Goal: Contribute content: Contribute content

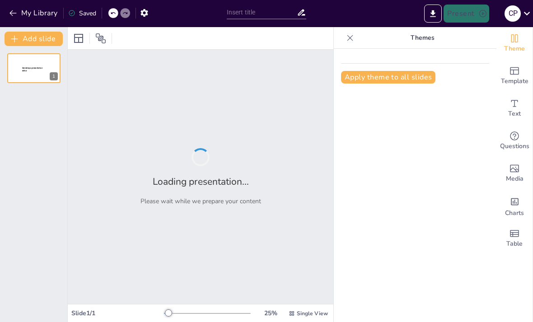
type input "Procedimiento Efectivo para la Recuperación de Licencias Médicas en el Sector P…"
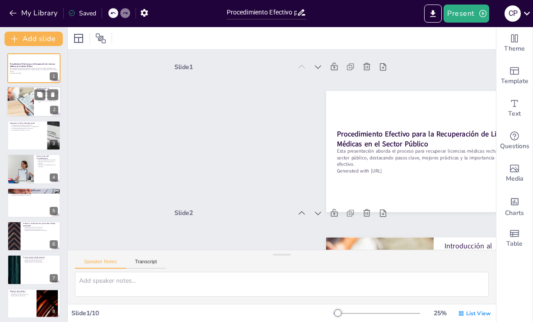
click at [26, 102] on div at bounding box center [20, 102] width 51 height 31
type textarea "La revisión de documentos es el primer paso en el procedimiento de recuperación…"
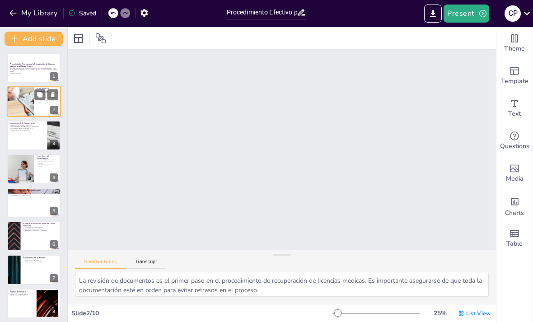
scroll to position [148, 0]
click at [29, 105] on div at bounding box center [20, 102] width 51 height 31
click at [20, 108] on div at bounding box center [20, 102] width 51 height 31
click at [18, 75] on div at bounding box center [33, 68] width 53 height 30
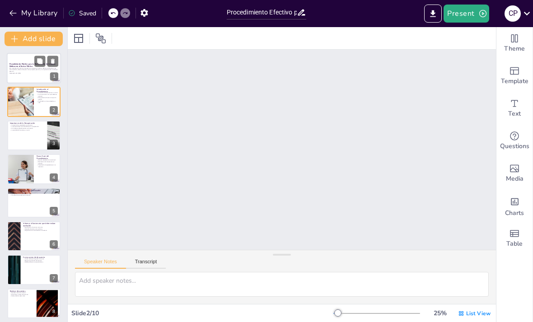
scroll to position [2, 0]
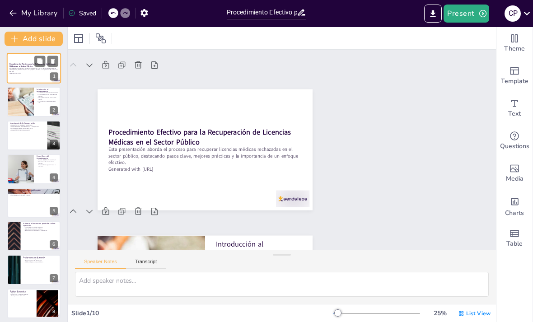
type textarea "La revisión de documentos es el primer paso en el procedimiento de recuperación…"
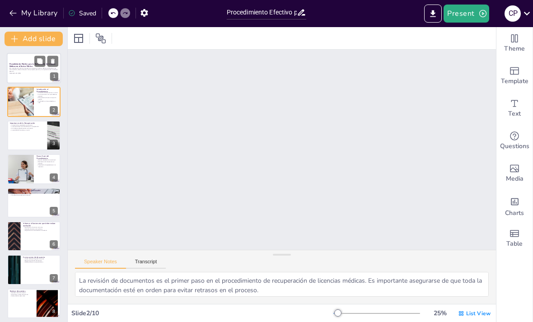
click at [23, 71] on p "Esta presentación aborda el proceso para recuperar licencias médicas rechazadas…" at bounding box center [33, 69] width 49 height 5
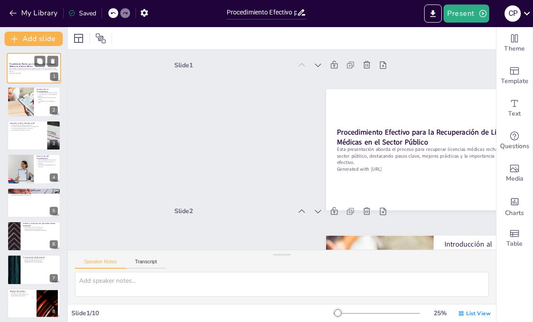
click at [34, 247] on div at bounding box center [33, 236] width 53 height 30
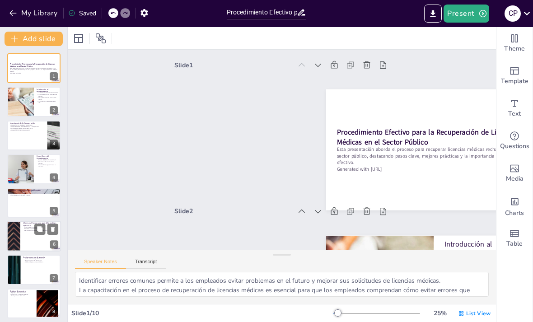
scroll to position [733, 0]
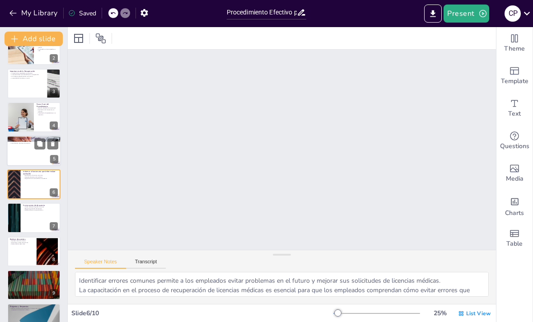
click at [21, 156] on div at bounding box center [34, 151] width 54 height 31
type textarea "La comunicación clara con los empleados sobre el estado de sus solicitudes crea…"
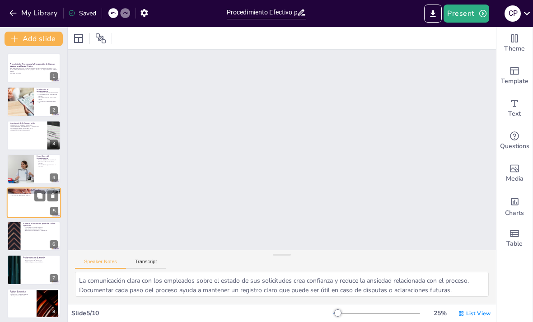
scroll to position [0, 0]
click at [22, 67] on strong "Procedimiento Efectivo para la Recuperación de Licencias Médicas en el Sector P…" at bounding box center [32, 65] width 46 height 5
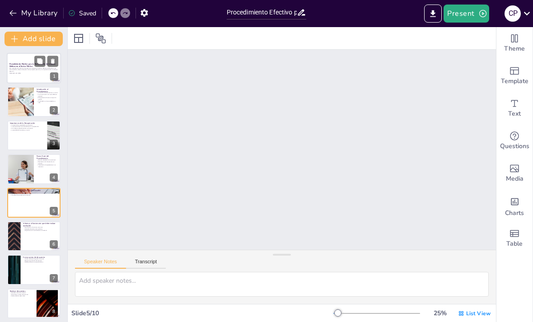
scroll to position [2, 0]
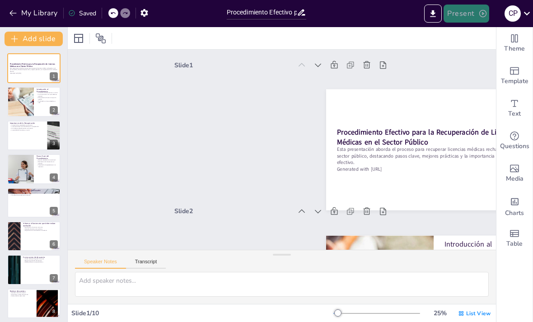
click at [477, 16] on button "Present" at bounding box center [466, 14] width 45 height 18
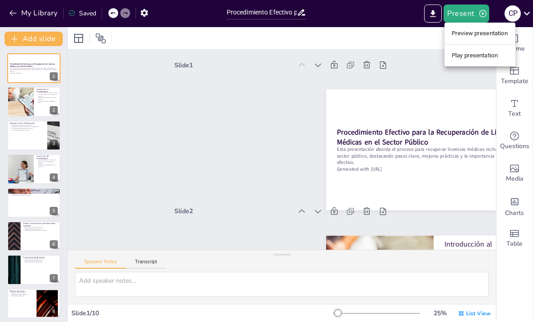
click at [484, 61] on li "Play presentation" at bounding box center [480, 55] width 71 height 14
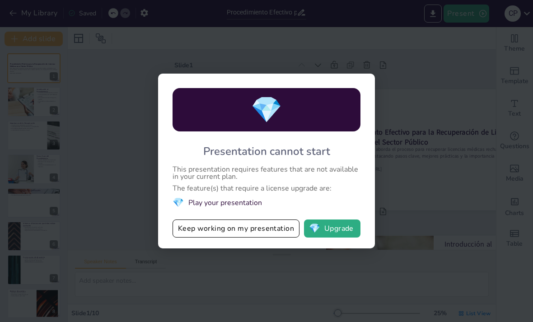
click at [448, 122] on div "💎 Presentation cannot start This presentation requires features that are not av…" at bounding box center [266, 161] width 533 height 322
click at [125, 89] on div "💎 Presentation cannot start This presentation requires features that are not av…" at bounding box center [266, 161] width 533 height 322
click at [197, 234] on button "Keep working on my presentation" at bounding box center [236, 229] width 127 height 18
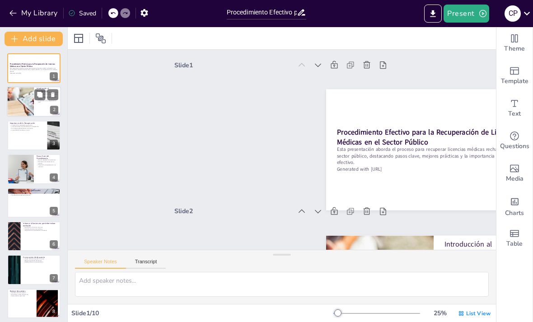
click at [25, 105] on div at bounding box center [20, 102] width 51 height 31
type textarea "La revisión de documentos es el primer paso en el procedimiento de recuperación…"
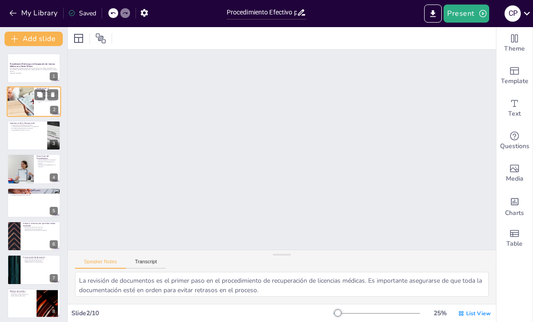
scroll to position [148, 0]
click at [26, 75] on div at bounding box center [33, 68] width 53 height 30
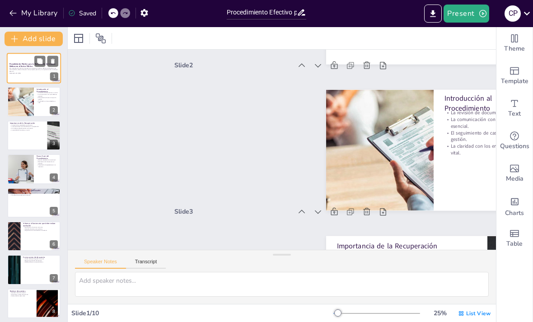
scroll to position [2, 0]
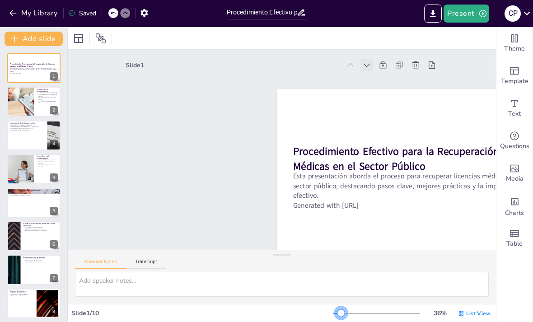
click at [377, 79] on icon at bounding box center [382, 84] width 11 height 11
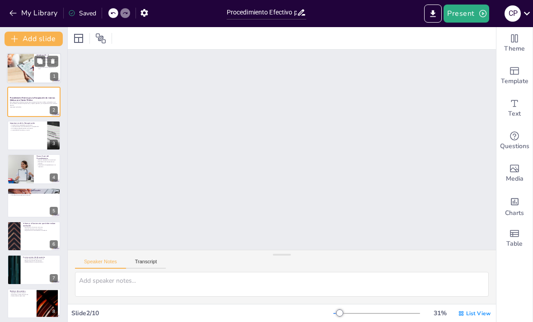
click at [28, 73] on div at bounding box center [20, 68] width 51 height 31
type textarea "La revisión de documentos es el primer paso en el procedimiento de recuperación…"
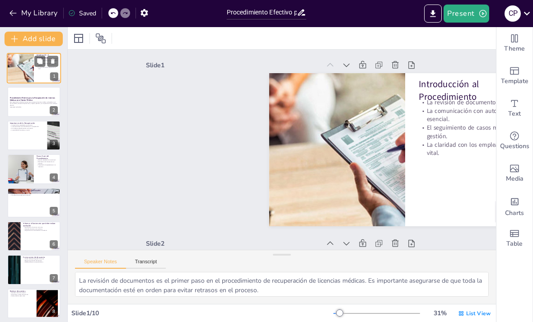
click at [28, 103] on p "Esta presentación aborda el proceso para recuperar licencias médicas rechazadas…" at bounding box center [34, 103] width 48 height 5
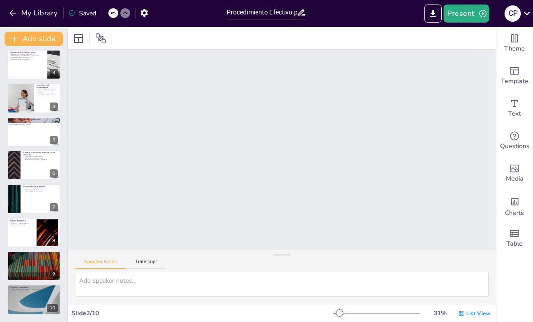
scroll to position [71, 0]
click at [32, 296] on div at bounding box center [34, 300] width 54 height 31
click at [27, 268] on div at bounding box center [34, 266] width 54 height 31
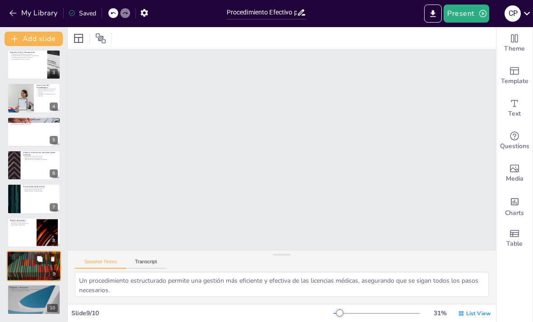
click at [24, 221] on p "Ejemplos de casos exitosos." at bounding box center [22, 222] width 24 height 2
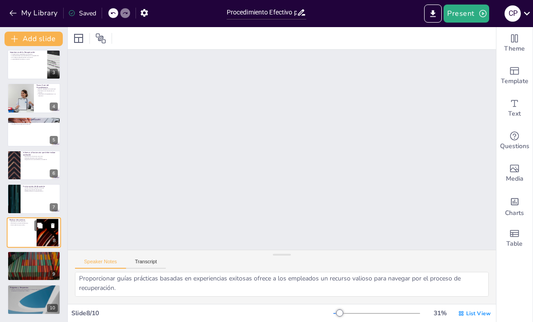
scroll to position [21, 0]
click at [28, 205] on div at bounding box center [33, 199] width 53 height 30
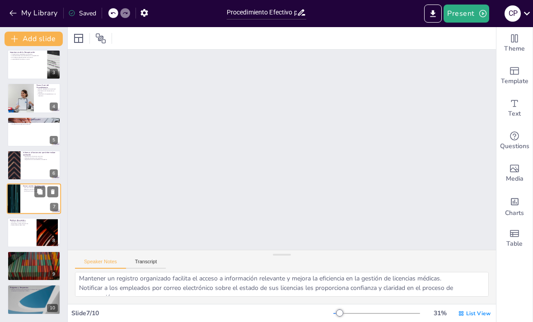
scroll to position [1072, 0]
click at [23, 73] on div at bounding box center [33, 65] width 53 height 30
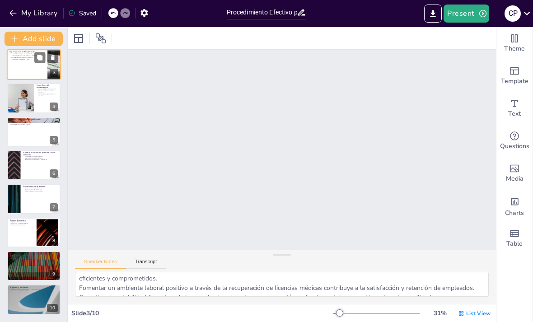
scroll to position [0, 0]
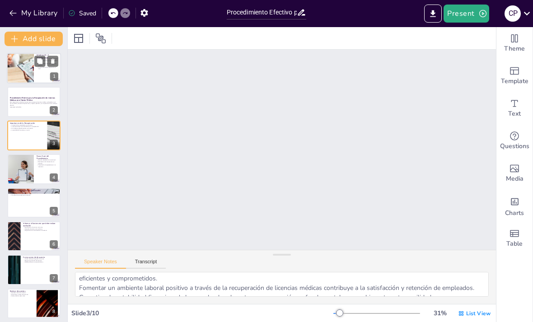
click at [24, 69] on div at bounding box center [20, 68] width 51 height 31
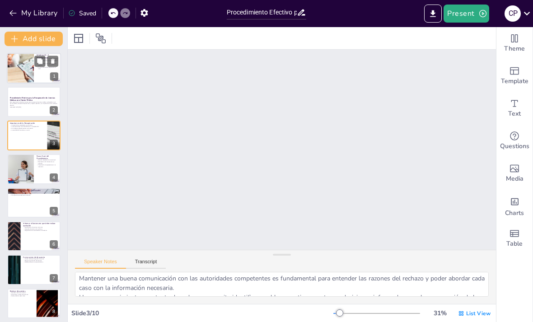
scroll to position [2, 0]
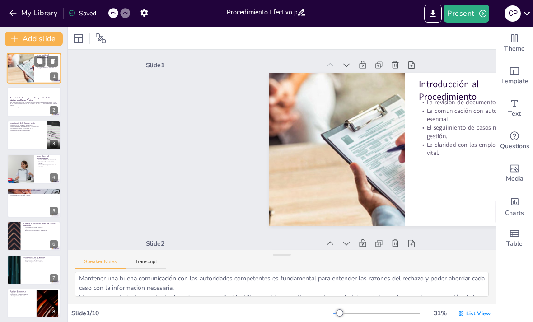
click at [16, 133] on div at bounding box center [33, 136] width 53 height 30
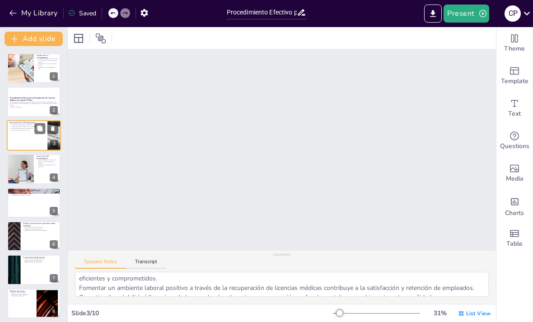
scroll to position [359, 0]
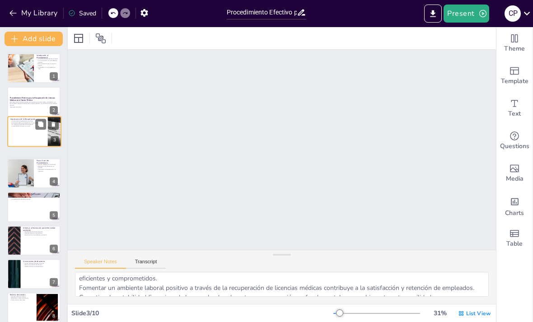
click at [16, 136] on div at bounding box center [34, 132] width 53 height 30
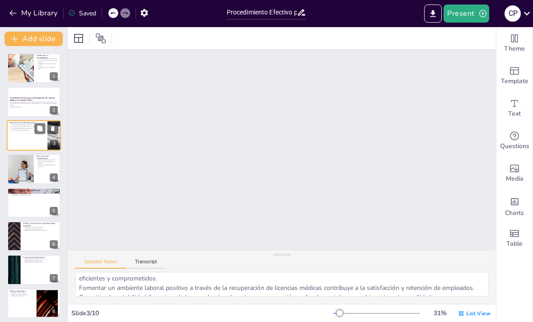
click at [17, 174] on div at bounding box center [21, 169] width 42 height 30
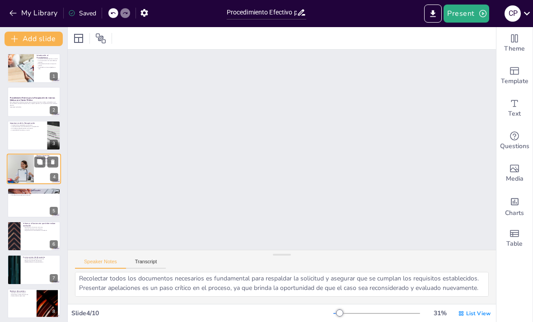
scroll to position [12, 0]
click at [25, 72] on div at bounding box center [20, 68] width 50 height 30
type textarea "La revisión de documentos es el primer paso en el procedimiento de recuperación…"
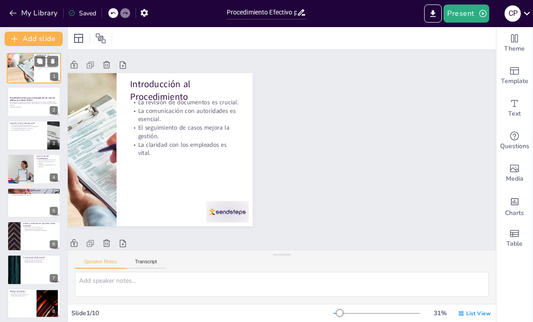
scroll to position [0, 0]
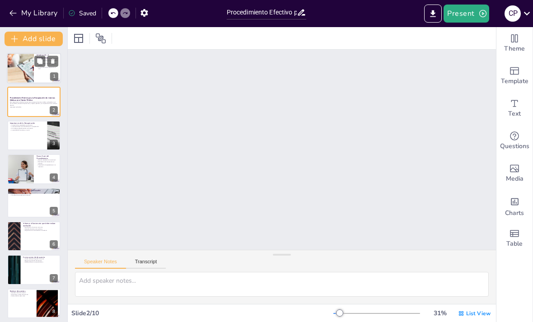
click at [25, 74] on div at bounding box center [20, 68] width 51 height 31
type textarea "La revisión de documentos es el primer paso en el procedimiento de recuperación…"
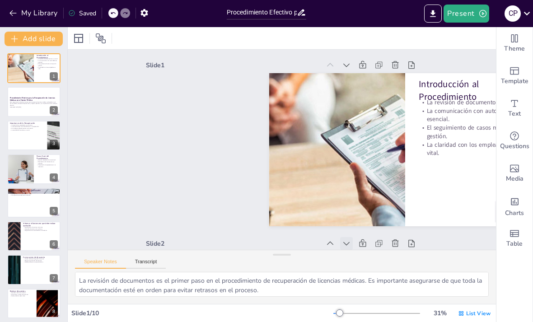
click at [340, 246] on div at bounding box center [337, 250] width 14 height 14
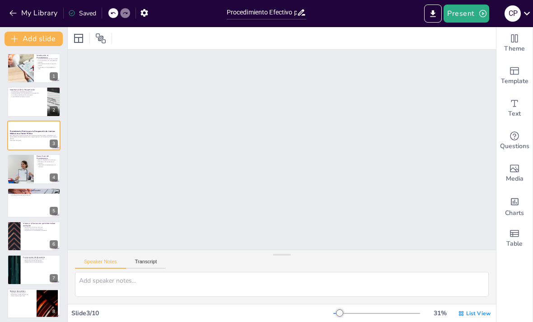
click at [27, 207] on div at bounding box center [33, 203] width 53 height 30
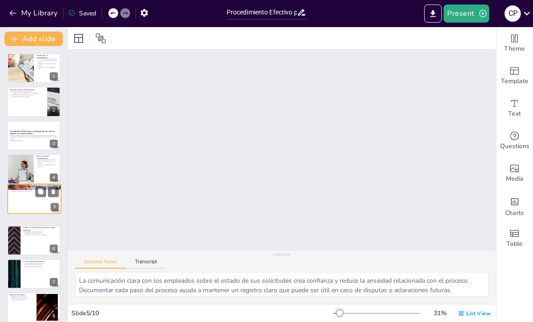
scroll to position [716, 0]
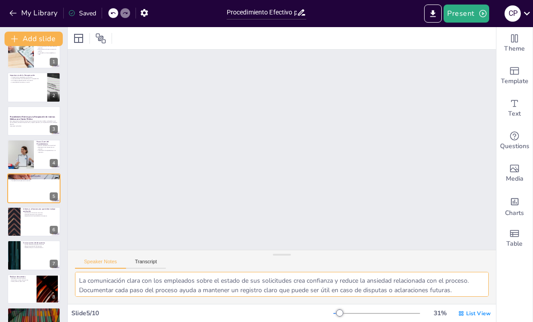
click at [447, 292] on textarea "La comunicación clara con los empleados sobre el estado de sus solicitudes crea…" at bounding box center [282, 284] width 414 height 25
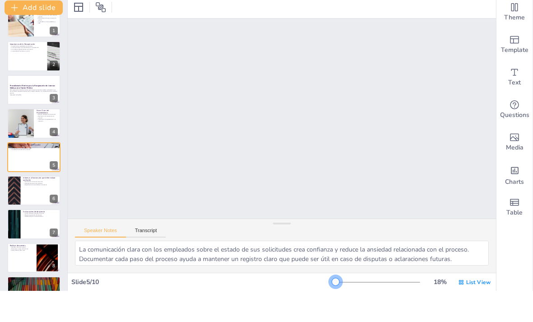
click at [346, 310] on div at bounding box center [376, 313] width 87 height 7
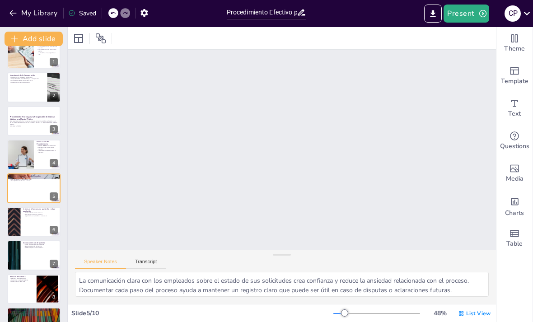
click at [16, 67] on div at bounding box center [20, 54] width 50 height 30
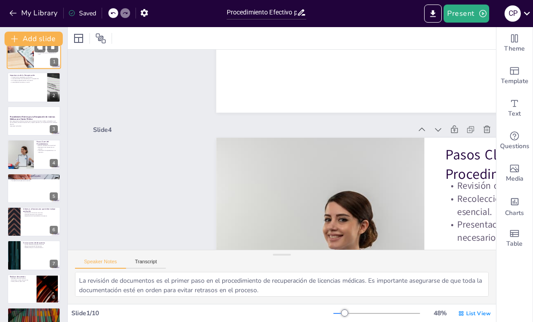
scroll to position [42, 0]
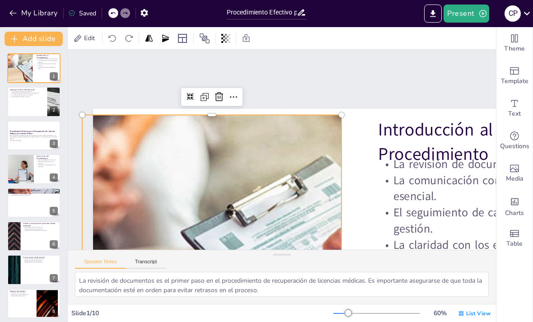
click at [18, 112] on div at bounding box center [33, 102] width 53 height 30
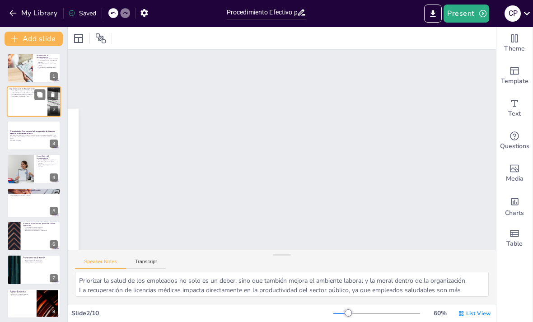
scroll to position [464, 0]
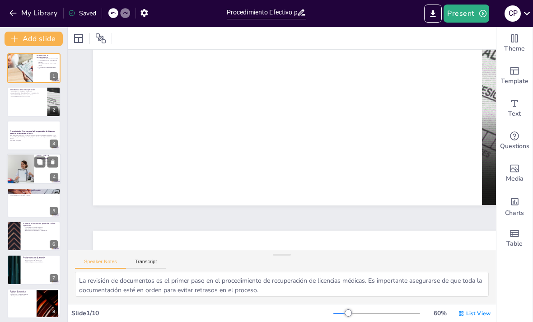
click at [20, 171] on div at bounding box center [20, 169] width 43 height 31
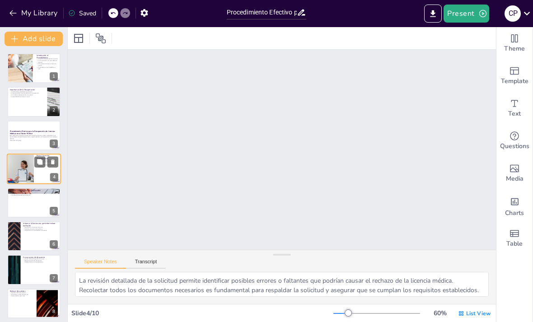
scroll to position [0, 0]
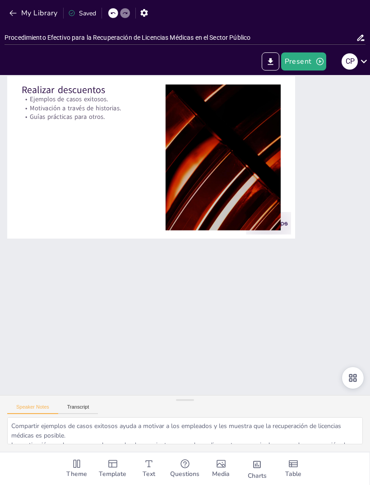
type textarea "Un procedimiento estructurado permite una gestión más eficiente y efectiva de l…"
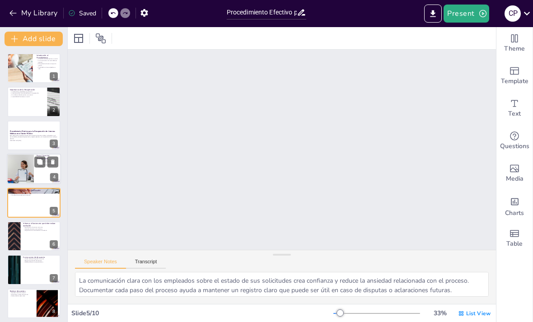
click at [42, 62] on icon at bounding box center [39, 61] width 5 height 5
type textarea "La revisión de documentos es el primer paso en el procedimiento de recuperación…"
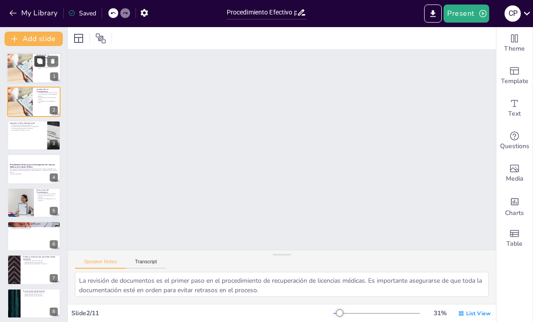
click at [30, 108] on div at bounding box center [20, 103] width 50 height 30
click at [30, 107] on div at bounding box center [19, 102] width 51 height 31
click at [145, 264] on button "Transcript" at bounding box center [146, 264] width 40 height 10
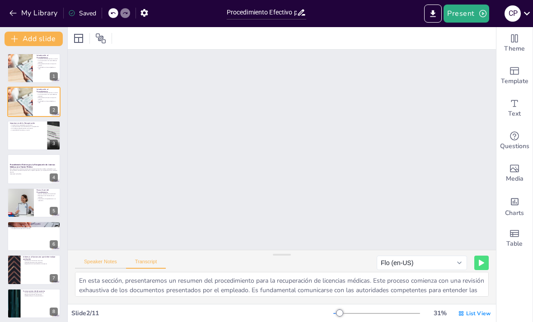
click at [98, 268] on button "Speaker Notes" at bounding box center [100, 264] width 51 height 10
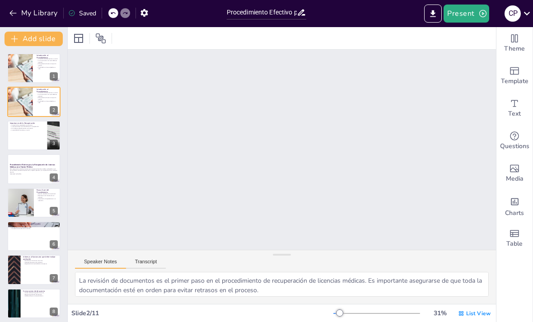
click at [140, 262] on button "Transcript" at bounding box center [146, 264] width 40 height 10
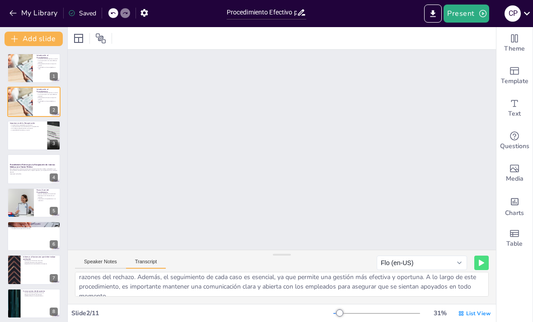
scroll to position [22, 0]
click at [32, 71] on div at bounding box center [20, 69] width 50 height 30
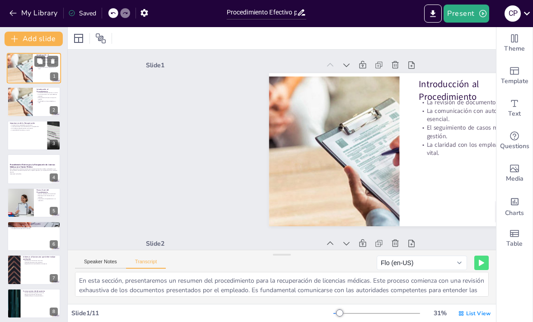
scroll to position [0, 0]
click at [352, 302] on div "En esta sección, presentaremos un resumen del procedimiento para la recuperació…" at bounding box center [282, 288] width 428 height 32
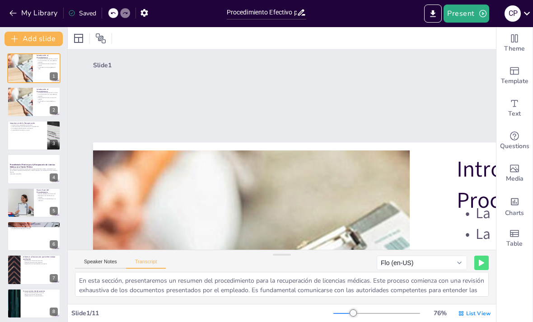
click at [427, 116] on div "Slide 1 Introducción al Procedimiento La revisión de documentos es crucial. La …" at bounding box center [131, 237] width 622 height 761
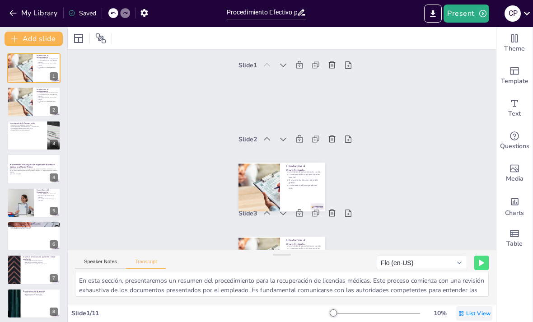
click at [479, 311] on span "List View" at bounding box center [478, 313] width 24 height 7
click at [472, 274] on span "Single View" at bounding box center [468, 275] width 41 height 9
click at [483, 314] on span "List View" at bounding box center [478, 313] width 24 height 7
click at [480, 274] on span "Single View" at bounding box center [468, 275] width 41 height 9
click at [482, 316] on span "List View" at bounding box center [478, 313] width 24 height 7
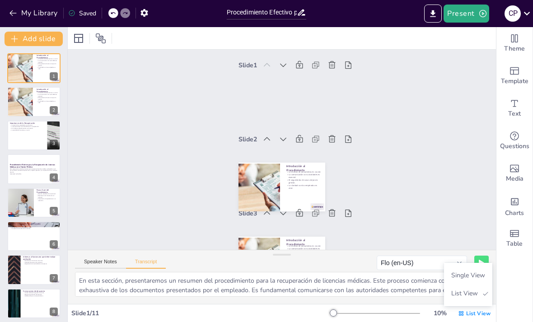
click at [312, 109] on div "Slide 1 Introducción al Procedimiento La revisión de documentos es crucial. La …" at bounding box center [300, 93] width 102 height 87
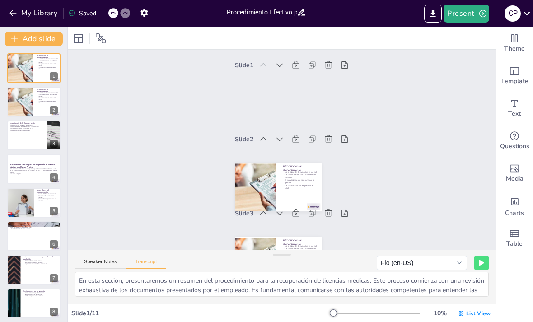
click at [312, 109] on div "Slide 1 Introducción al Procedimiento La revisión de documentos es crucial. La …" at bounding box center [323, 107] width 105 height 107
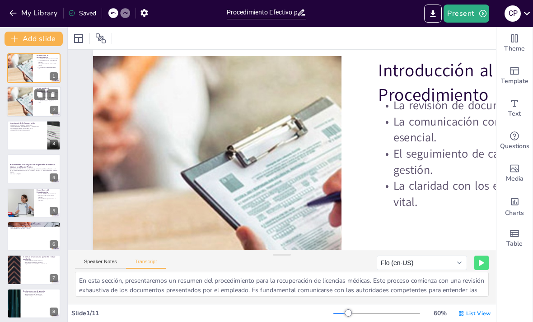
click at [20, 99] on div at bounding box center [19, 102] width 51 height 31
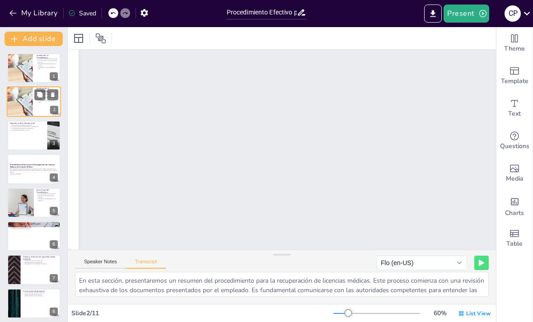
click at [12, 108] on div at bounding box center [19, 102] width 51 height 31
click at [19, 110] on div at bounding box center [20, 103] width 50 height 30
click at [21, 105] on div at bounding box center [19, 102] width 51 height 31
click at [22, 133] on div at bounding box center [33, 136] width 53 height 30
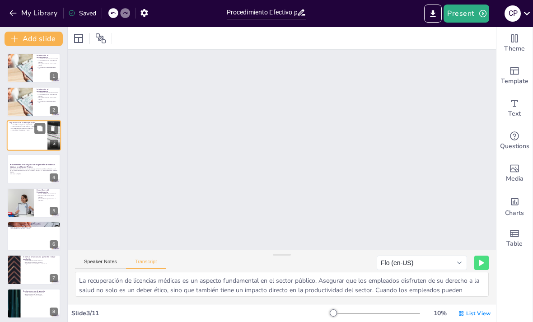
scroll to position [74, 0]
click at [21, 66] on div at bounding box center [19, 69] width 51 height 31
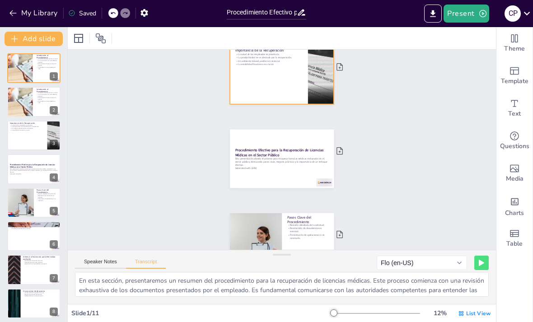
click at [306, 86] on div at bounding box center [297, 76] width 114 height 79
click at [285, 80] on div at bounding box center [297, 76] width 114 height 79
click at [285, 75] on div at bounding box center [297, 76] width 114 height 79
click at [21, 140] on div at bounding box center [33, 136] width 53 height 30
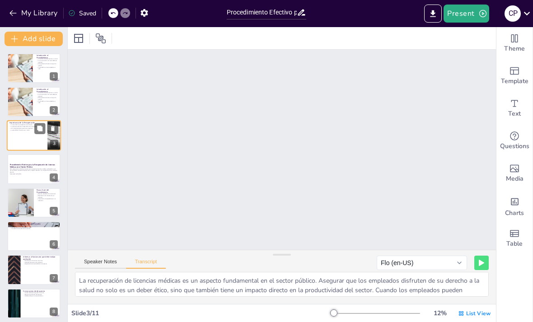
click at [22, 139] on div at bounding box center [34, 135] width 54 height 31
click at [17, 65] on div at bounding box center [20, 69] width 50 height 30
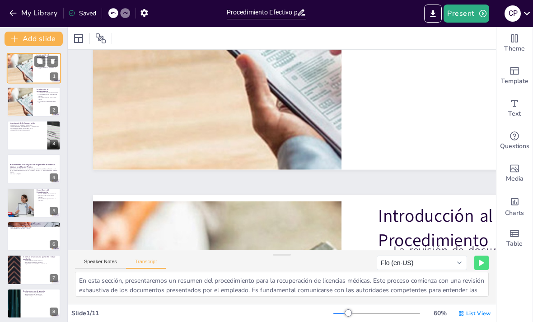
click at [23, 70] on div at bounding box center [19, 69] width 51 height 31
click at [16, 141] on div at bounding box center [33, 136] width 53 height 30
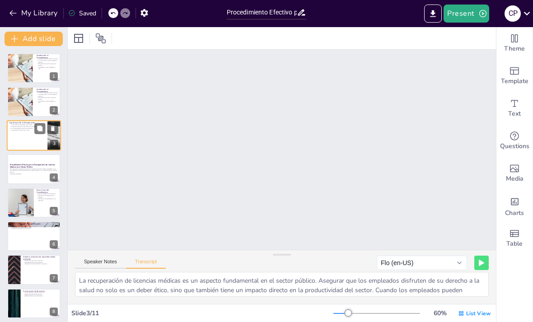
scroll to position [508, 0]
click at [19, 71] on div at bounding box center [19, 69] width 51 height 31
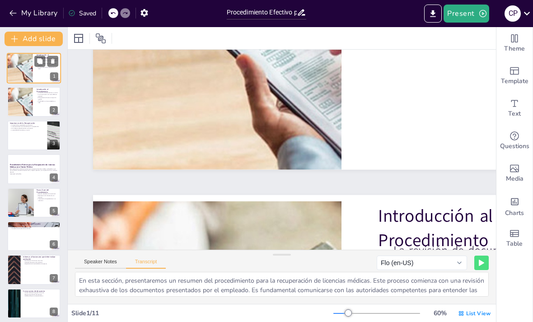
click at [14, 73] on div at bounding box center [19, 69] width 51 height 31
click at [20, 103] on div at bounding box center [20, 103] width 50 height 30
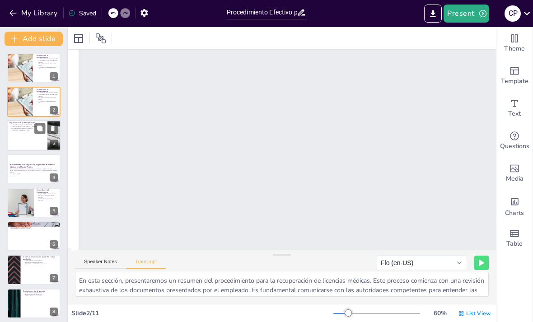
click at [20, 139] on div at bounding box center [34, 135] width 54 height 31
type textarea "La recuperación de licencias médicas es un aspecto fundamental en el sector púb…"
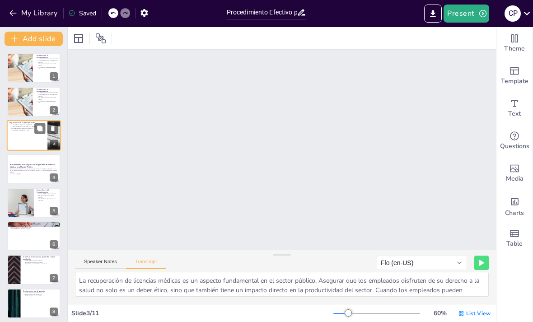
scroll to position [508, 0]
click at [18, 169] on p "Esta presentación aborda el proceso para recuperar licencias médicas rechazadas…" at bounding box center [34, 170] width 48 height 5
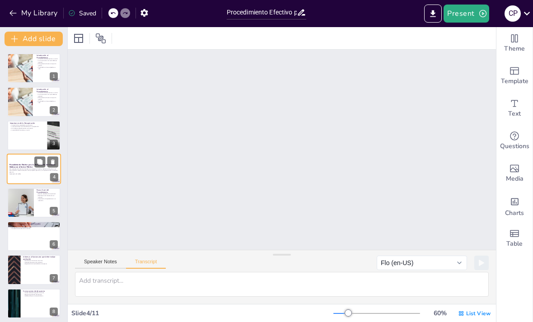
scroll to position [825, 0]
click at [20, 141] on div at bounding box center [34, 135] width 54 height 31
type textarea "La recuperación de licencias médicas es un aspecto fundamental en el sector púb…"
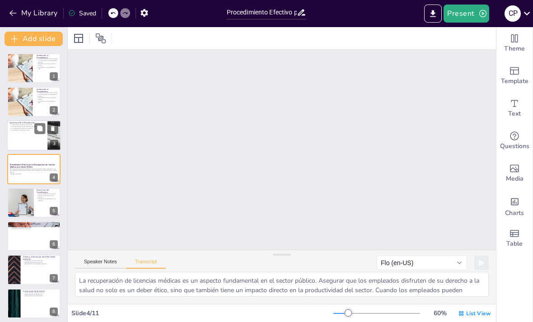
scroll to position [508, 0]
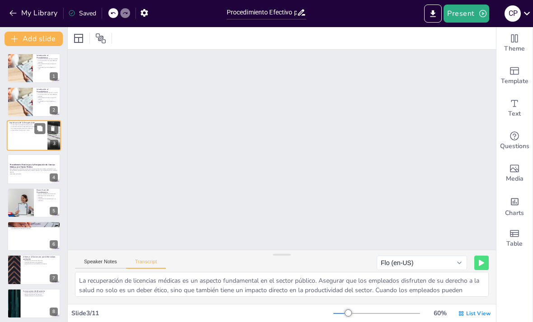
click at [19, 183] on div at bounding box center [33, 169] width 53 height 30
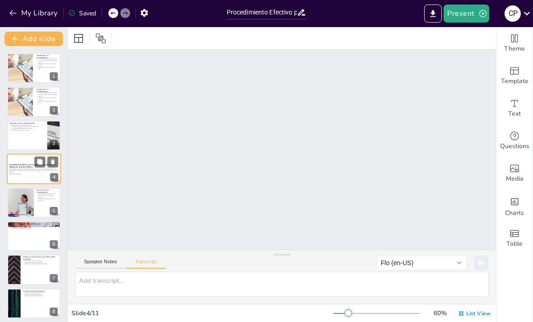
scroll to position [825, 0]
click at [13, 70] on div at bounding box center [19, 69] width 51 height 31
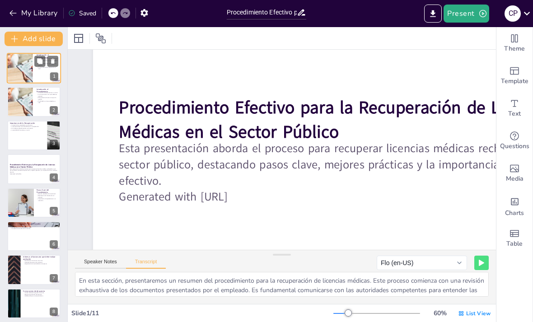
scroll to position [0, 0]
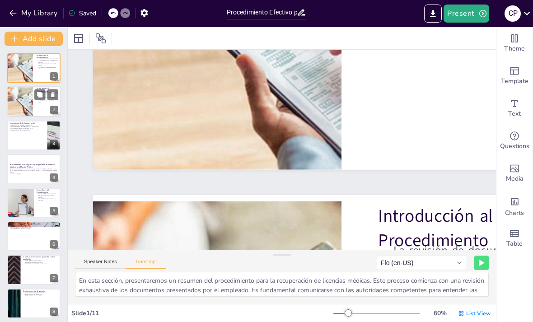
click at [14, 103] on div at bounding box center [19, 102] width 51 height 31
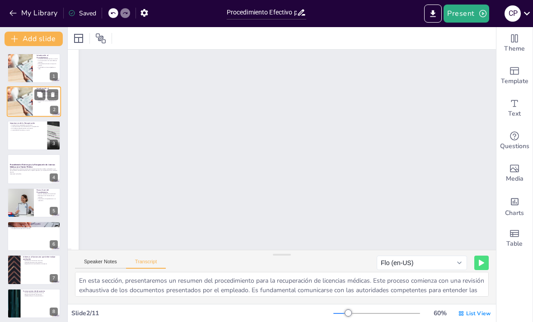
click at [20, 109] on div at bounding box center [19, 102] width 51 height 31
click at [19, 145] on div at bounding box center [33, 136] width 53 height 30
type textarea "La recuperación de licencias médicas es un aspecto fundamental en el sector púb…"
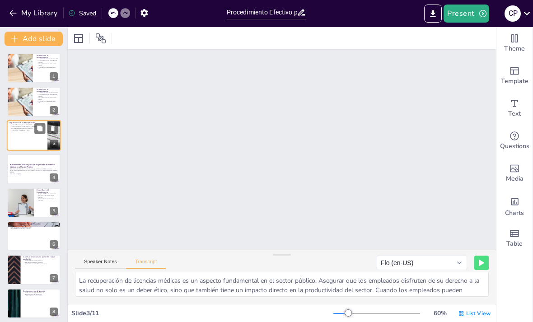
scroll to position [508, 0]
click at [93, 267] on button "Speaker Notes" at bounding box center [100, 264] width 51 height 10
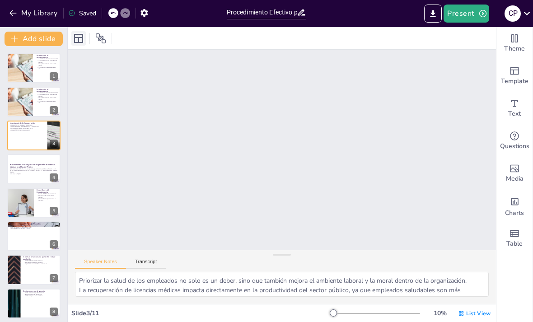
click at [81, 45] on div at bounding box center [78, 38] width 14 height 14
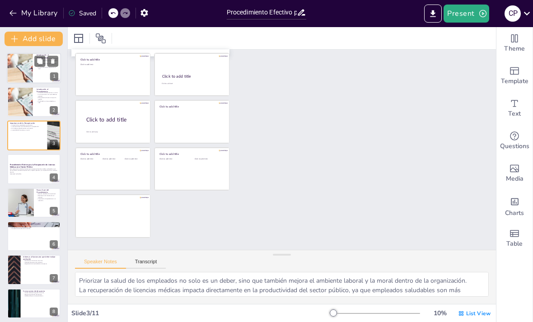
click at [23, 74] on div at bounding box center [19, 69] width 51 height 31
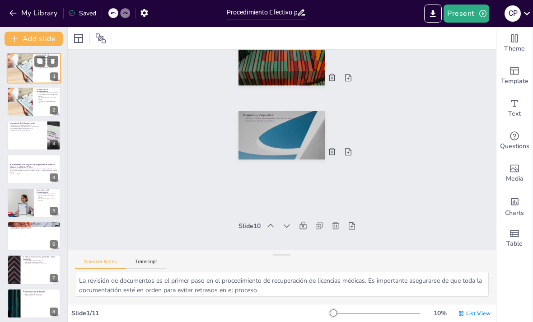
scroll to position [0, 0]
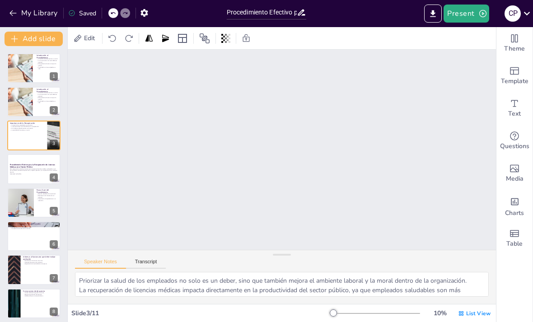
click at [25, 148] on div at bounding box center [33, 136] width 53 height 30
click at [520, 12] on div "C P" at bounding box center [513, 13] width 16 height 16
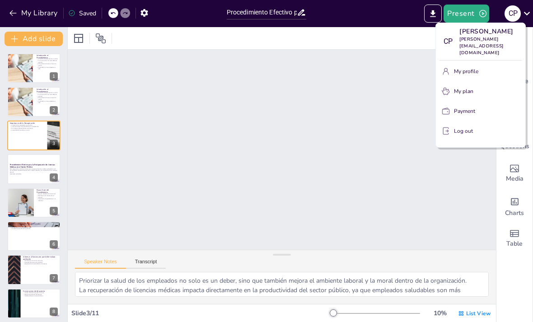
click at [109, 9] on div at bounding box center [266, 161] width 533 height 322
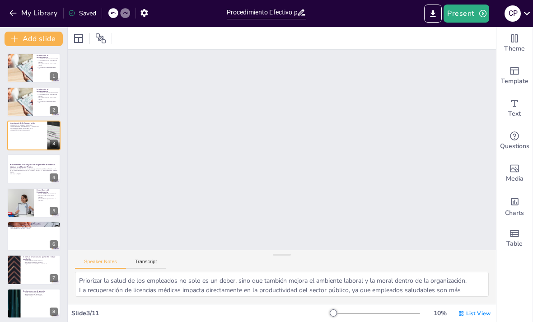
click at [103, 8] on div "My Library Saved" at bounding box center [76, 13] width 153 height 16
click at [110, 14] on div at bounding box center [113, 13] width 10 height 10
type textarea "La comunicación clara con los empleados sobre el estado de sus solicitudes crea…"
